Goal: Transaction & Acquisition: Book appointment/travel/reservation

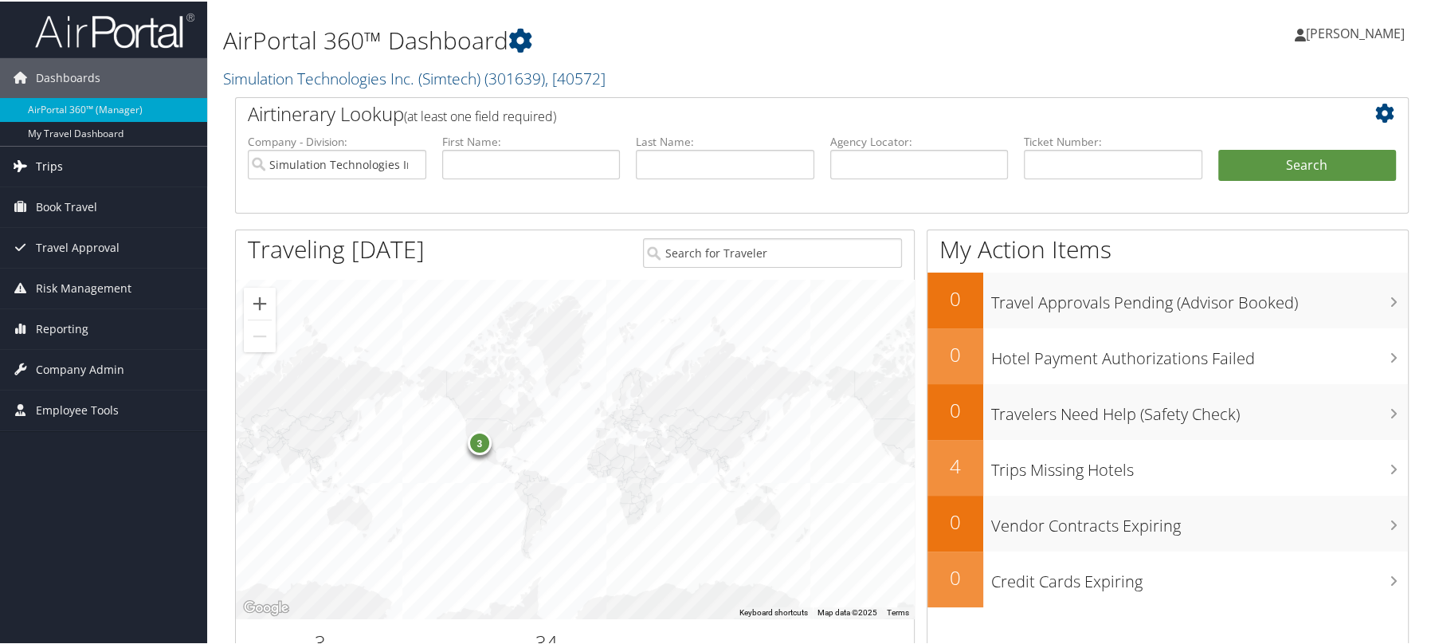
click at [45, 167] on span "Trips" at bounding box center [49, 165] width 27 height 40
click at [73, 322] on span "Book Travel" at bounding box center [66, 325] width 61 height 40
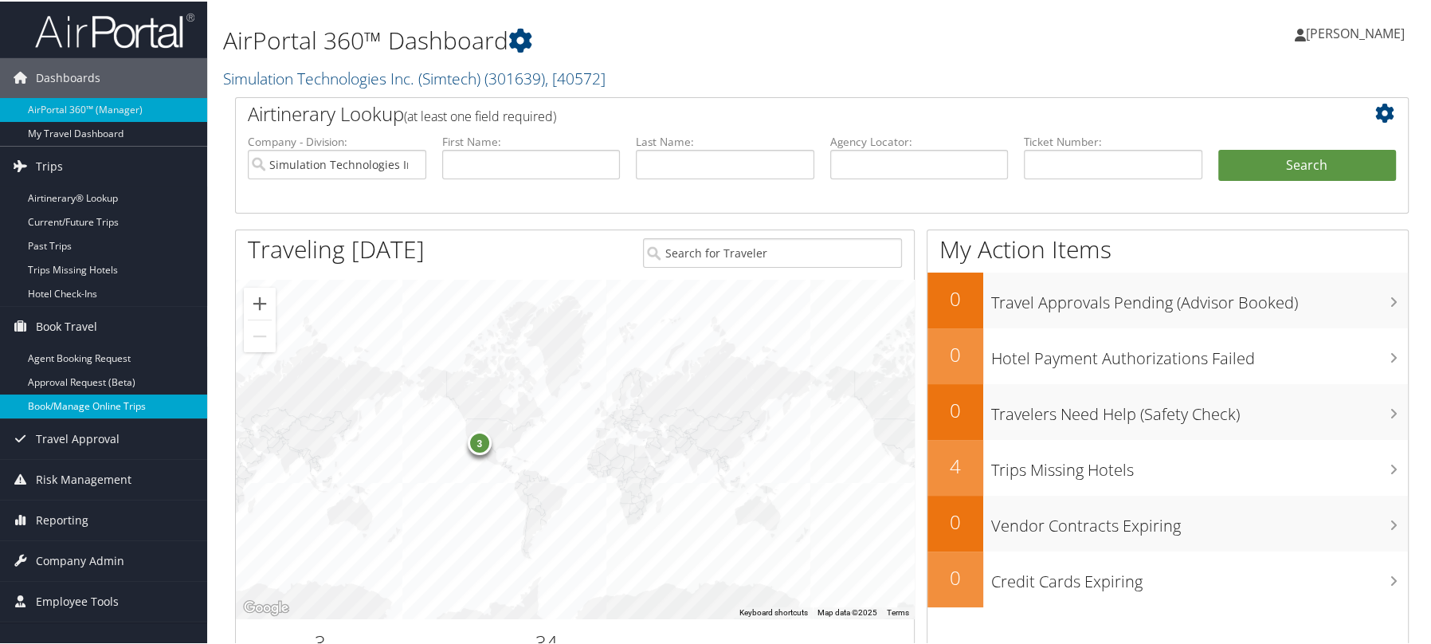
click at [76, 414] on link "Book/Manage Online Trips" at bounding box center [103, 405] width 207 height 24
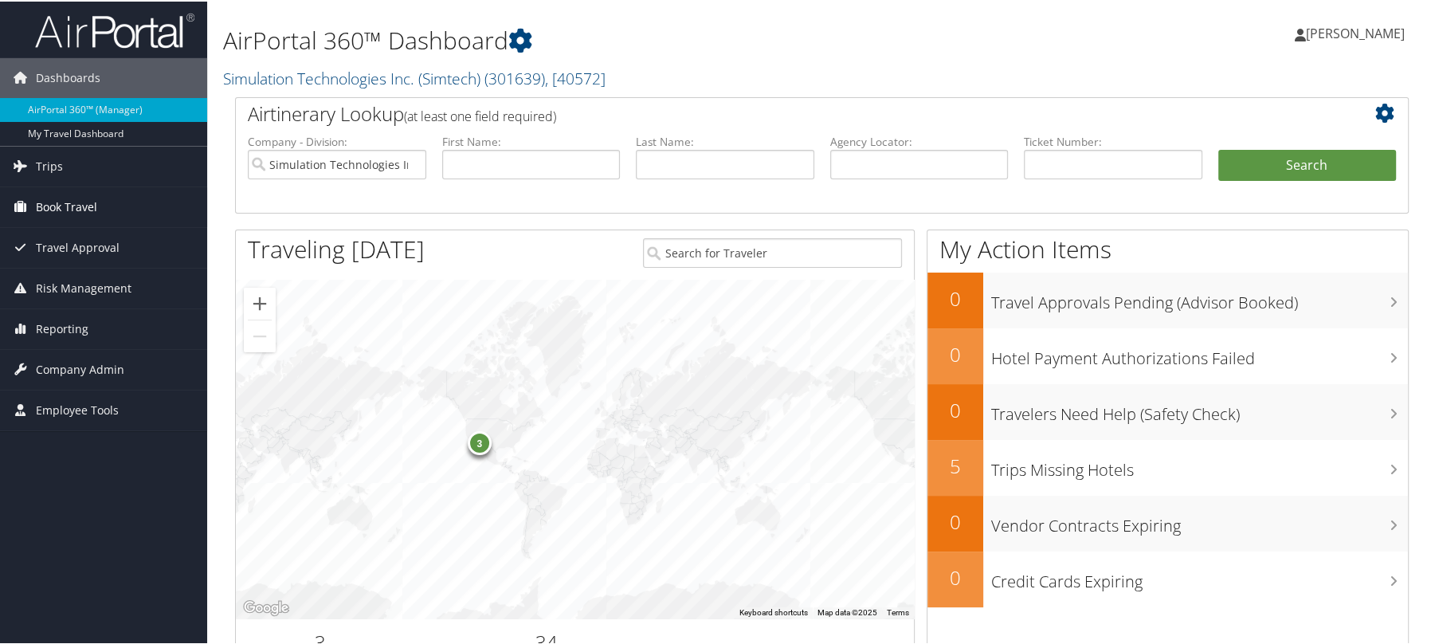
click at [47, 205] on span "Book Travel" at bounding box center [66, 206] width 61 height 40
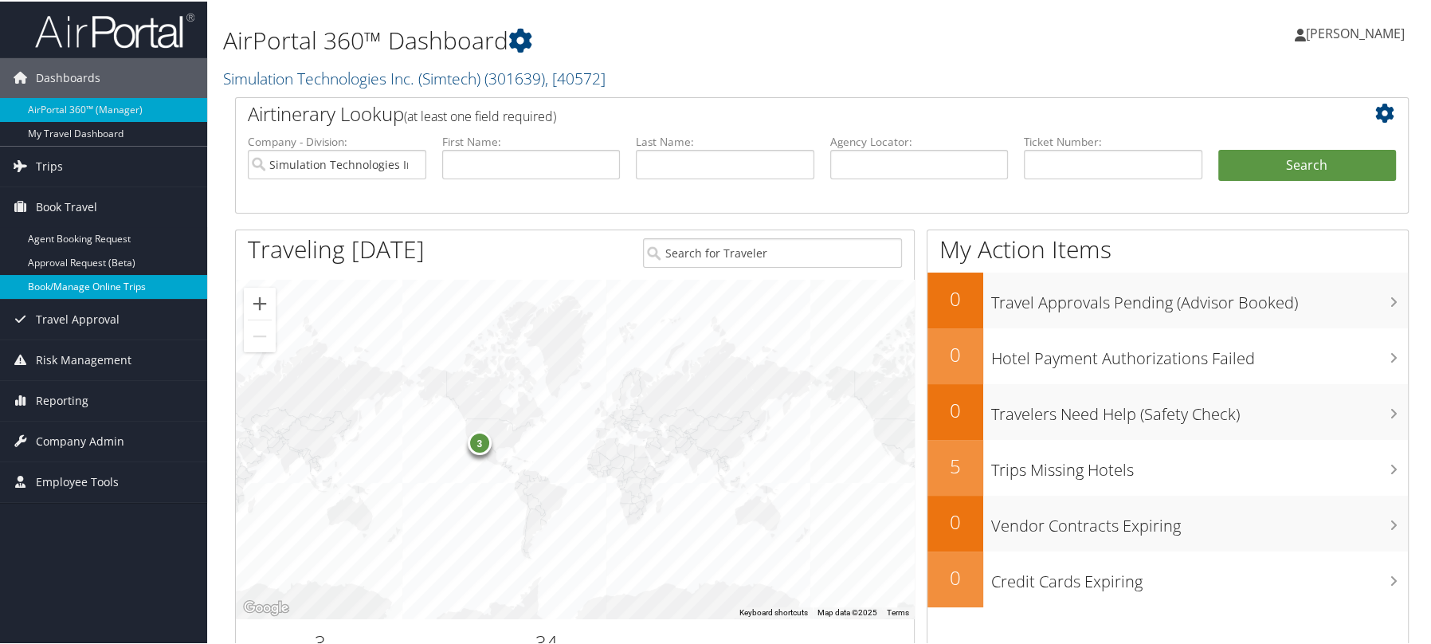
click at [67, 287] on link "Book/Manage Online Trips" at bounding box center [103, 285] width 207 height 24
